Goal: Task Accomplishment & Management: Complete application form

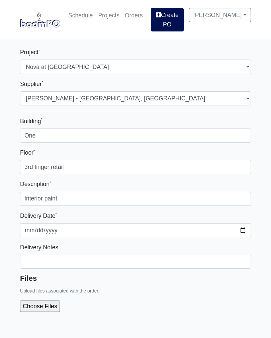
select select "159"
select select "848"
select select
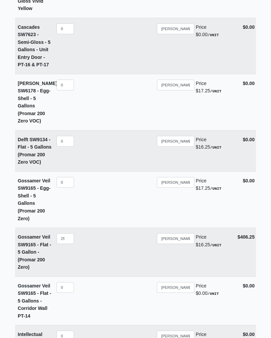
scroll to position [4306, 0]
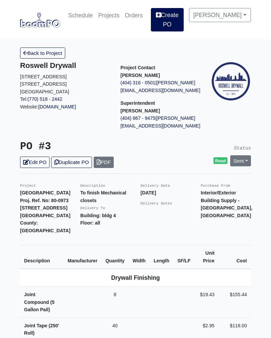
click at [177, 24] on link "Create PO" at bounding box center [167, 19] width 33 height 23
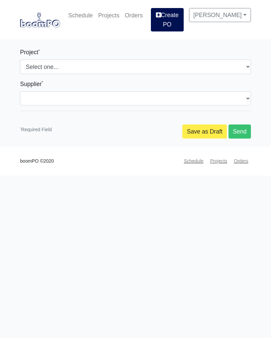
select select
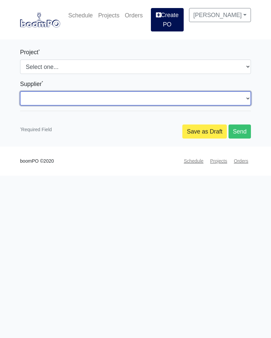
click at [81, 99] on select "Select one..." at bounding box center [135, 98] width 231 height 14
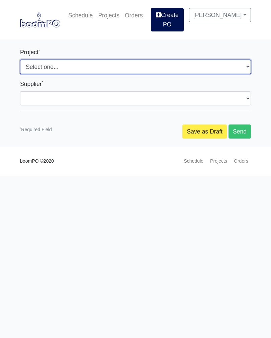
click at [129, 66] on select "Select one... Southern Post Nova at [GEOGRAPHIC_DATA]" at bounding box center [135, 67] width 231 height 14
select select "159"
select select
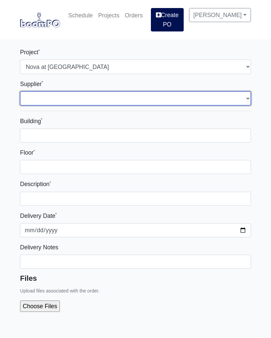
click at [87, 98] on select "Select one... Interior/Exterior Building Supply - [GEOGRAPHIC_DATA], [GEOGRAPHI…" at bounding box center [135, 98] width 231 height 14
select select "848"
select select
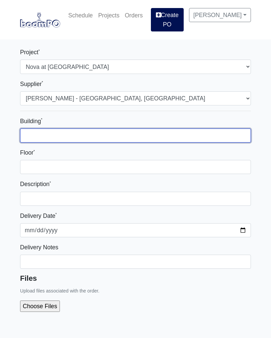
click at [94, 139] on input "Building *" at bounding box center [135, 136] width 231 height 14
type input "One"
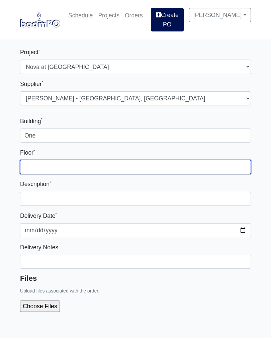
click at [76, 168] on input "Floor *" at bounding box center [135, 167] width 231 height 14
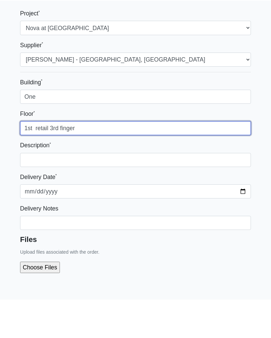
type input "1st retail 3rd finger"
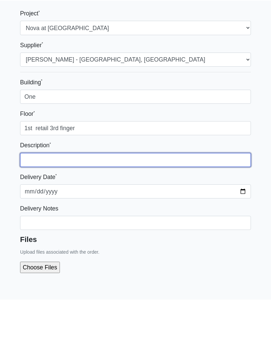
click at [105, 192] on input "text" at bounding box center [135, 199] width 231 height 14
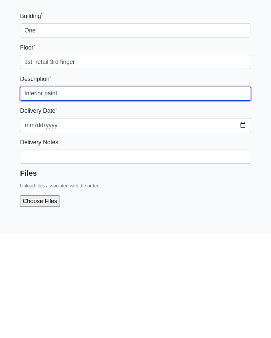
type input "Interior paint"
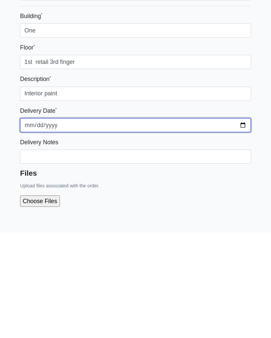
click at [156, 223] on input "2025-08-12" at bounding box center [135, 230] width 231 height 14
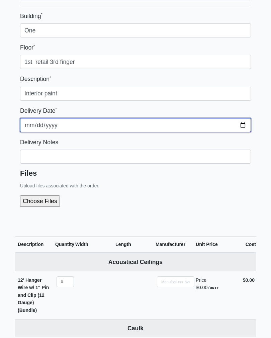
type input "2025-08-13"
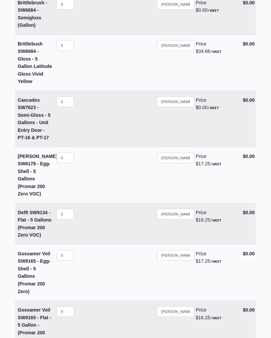
scroll to position [4236, 0]
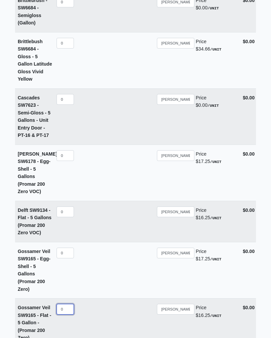
click at [71, 304] on input "0" at bounding box center [65, 309] width 17 height 11
select select
type input "2"
select select
type input "25"
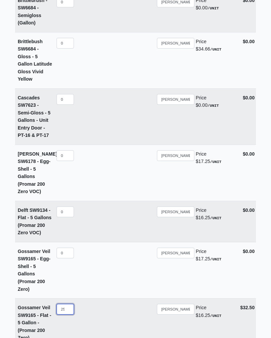
select select
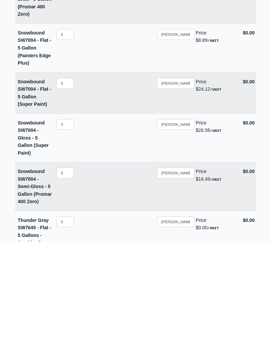
scroll to position [5066, 0]
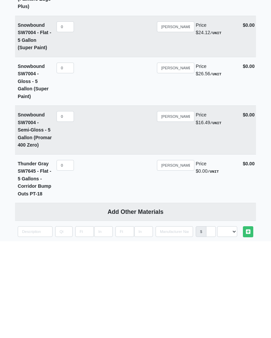
type input "25"
type input "2025-08-12"
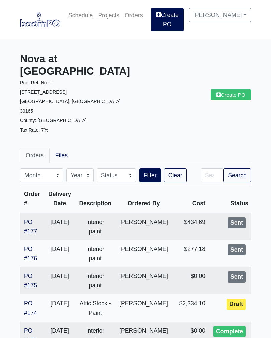
click at [174, 23] on link "Create PO" at bounding box center [167, 19] width 33 height 23
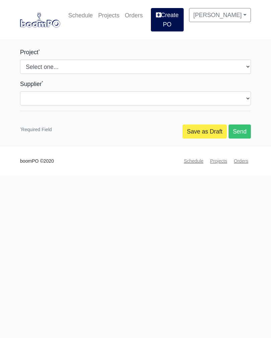
select select
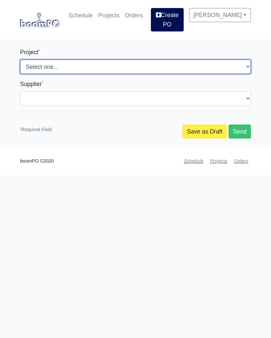
click at [87, 68] on select "Select one... Southern Post Nova at [GEOGRAPHIC_DATA]" at bounding box center [135, 67] width 231 height 14
select select "159"
select select
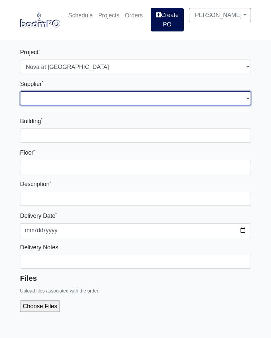
click at [89, 100] on select "Select one... Interior/Exterior Building Supply - [GEOGRAPHIC_DATA], [GEOGRAPHI…" at bounding box center [135, 98] width 231 height 14
select select "861"
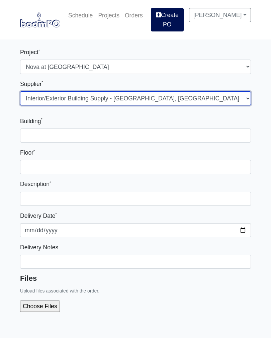
select select
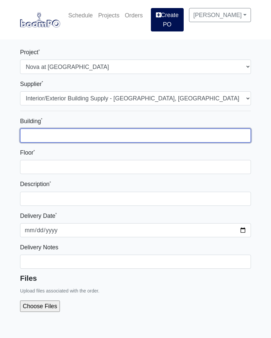
click at [95, 142] on input "Building *" at bounding box center [135, 136] width 231 height 14
type input "One"
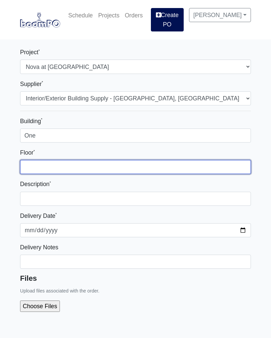
click at [84, 171] on input "Floor *" at bounding box center [135, 167] width 231 height 14
type input "2nd floor"
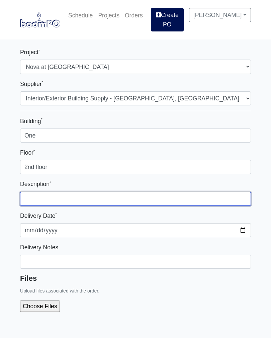
click at [108, 200] on input "text" at bounding box center [135, 199] width 231 height 14
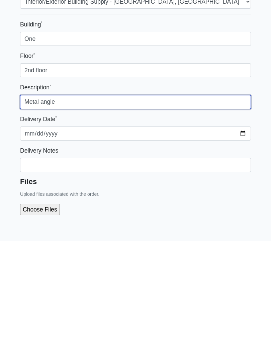
type input "Metal angle"
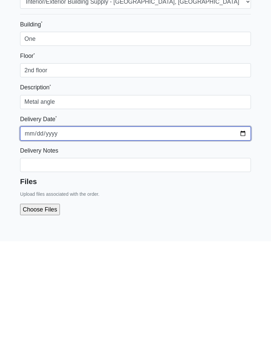
click at [155, 223] on input "2025-08-12" at bounding box center [135, 230] width 231 height 14
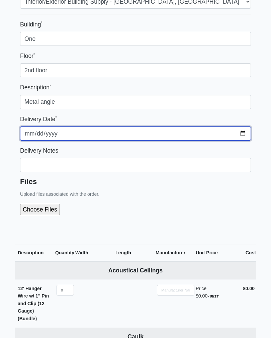
type input "2025-08-13"
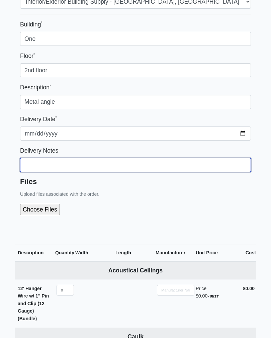
click at [98, 46] on input "Building *" at bounding box center [135, 39] width 231 height 14
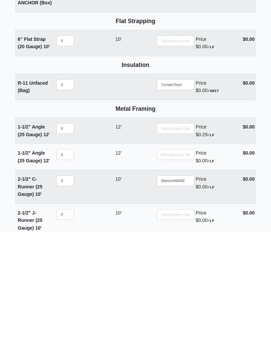
scroll to position [1930, 0]
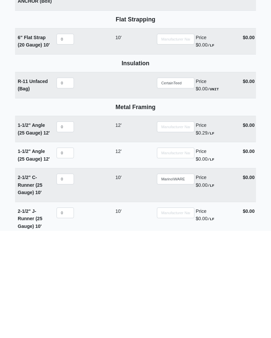
type input "I will pick up"
click at [70, 229] on input "0" at bounding box center [65, 234] width 17 height 11
select select
type input "6"
select select
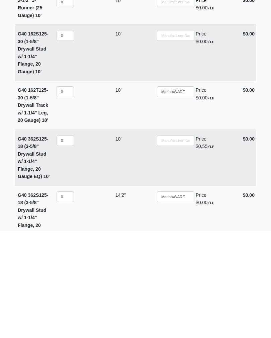
scroll to position [2152, 0]
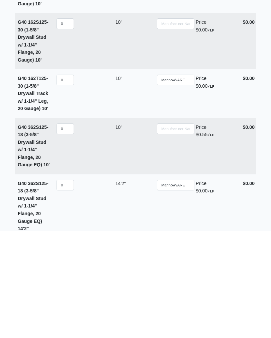
type input "6"
click at [68, 287] on input "0" at bounding box center [65, 292] width 17 height 11
select select
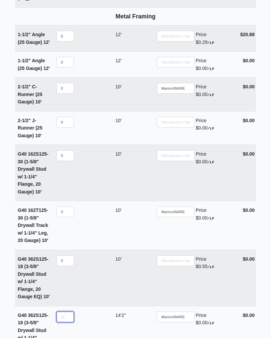
scroll to position [2127, 0]
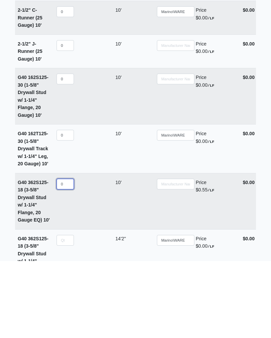
click at [69, 256] on input "0" at bounding box center [65, 261] width 17 height 11
type input "0"
select select
type input "4"
select select
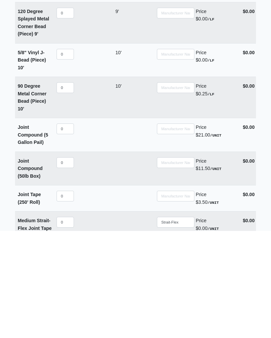
scroll to position [887, 0]
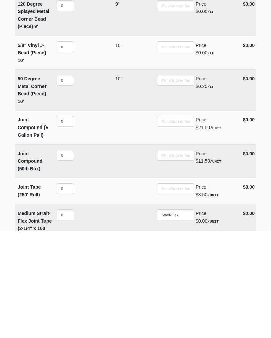
type input "4"
click at [67, 257] on input "0" at bounding box center [65, 262] width 17 height 11
select select
type input "3"
select select
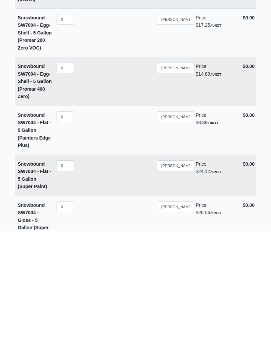
scroll to position [5066, 0]
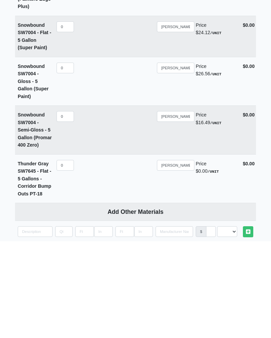
type input "3"
